Goal: Task Accomplishment & Management: Use online tool/utility

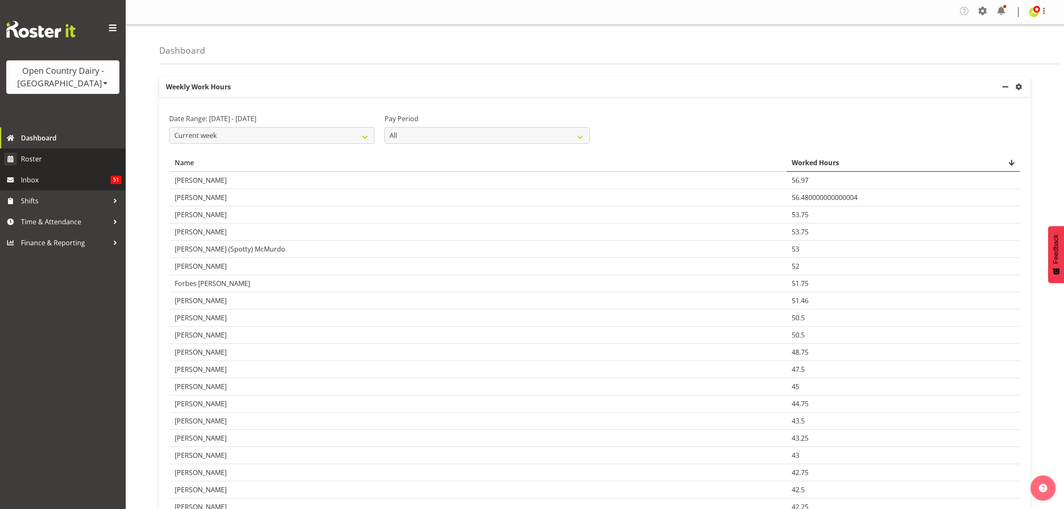
click at [70, 160] on span "Roster" at bounding box center [71, 158] width 101 height 13
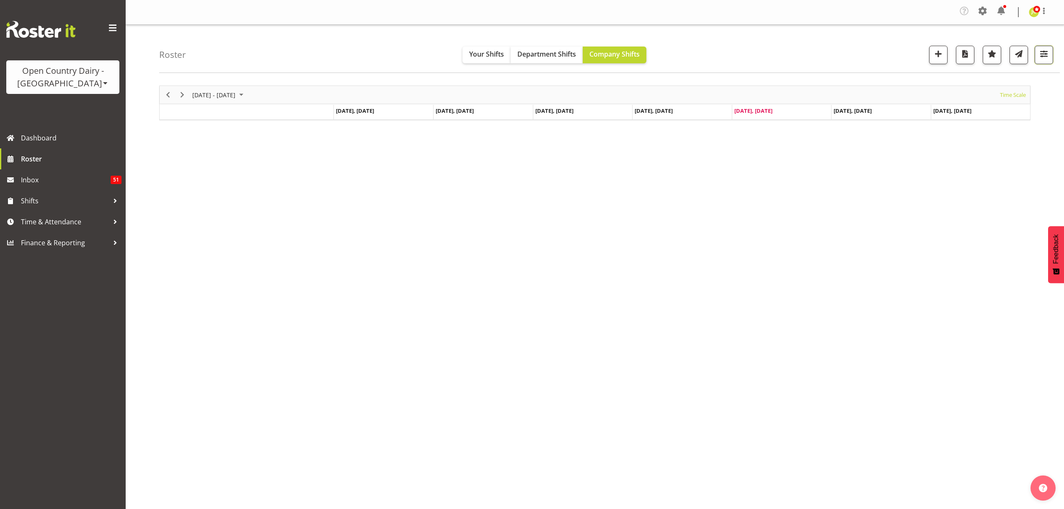
click at [1044, 54] on span "button" at bounding box center [1043, 53] width 11 height 11
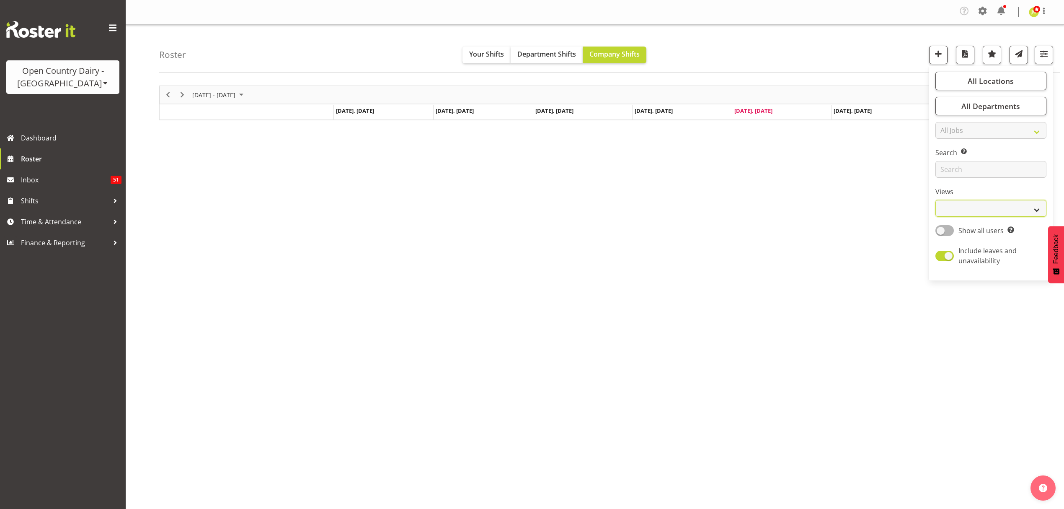
click at [992, 204] on select "Staff Role Shift - Horizontal Shift - Vertical Staff - Location" at bounding box center [990, 208] width 111 height 17
select select "shift"
click at [935, 200] on select "Staff Role Shift - Horizontal Shift - Vertical Staff - Location" at bounding box center [990, 208] width 111 height 17
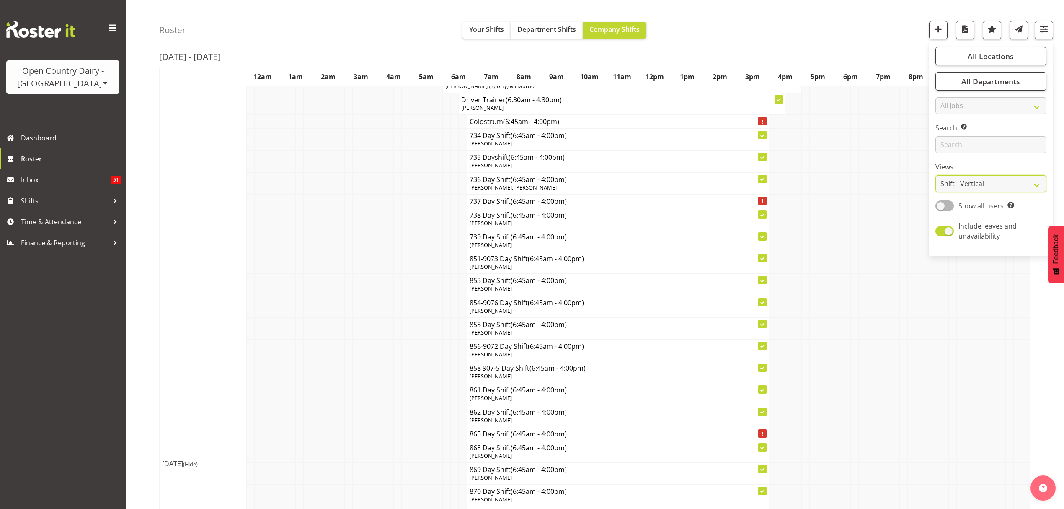
scroll to position [893, 0]
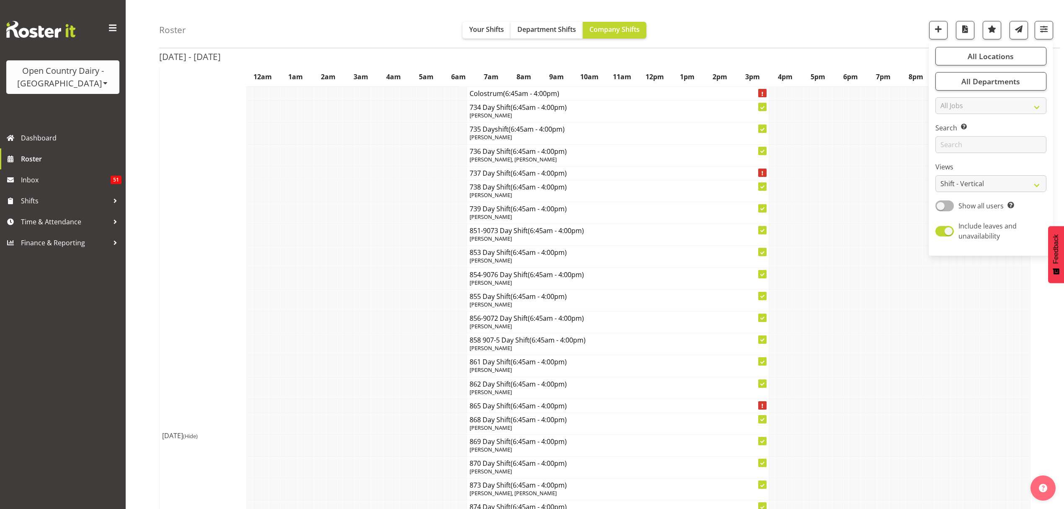
click at [81, 84] on div "Open Country Dairy - [GEOGRAPHIC_DATA]" at bounding box center [63, 77] width 96 height 25
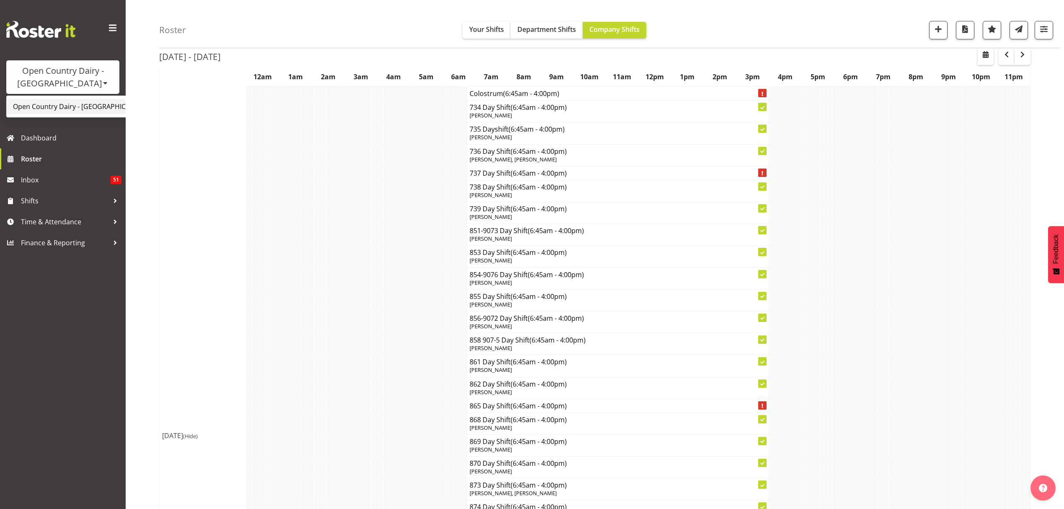
click at [72, 108] on link "Open Country Dairy - [GEOGRAPHIC_DATA]" at bounding box center [87, 106] width 162 height 15
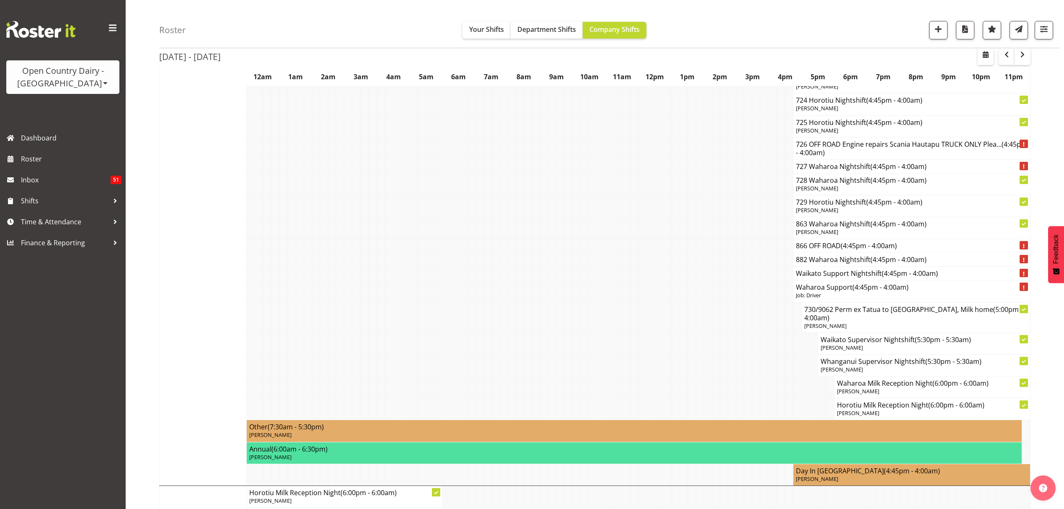
scroll to position [5976, 0]
